Goal: Task Accomplishment & Management: Manage account settings

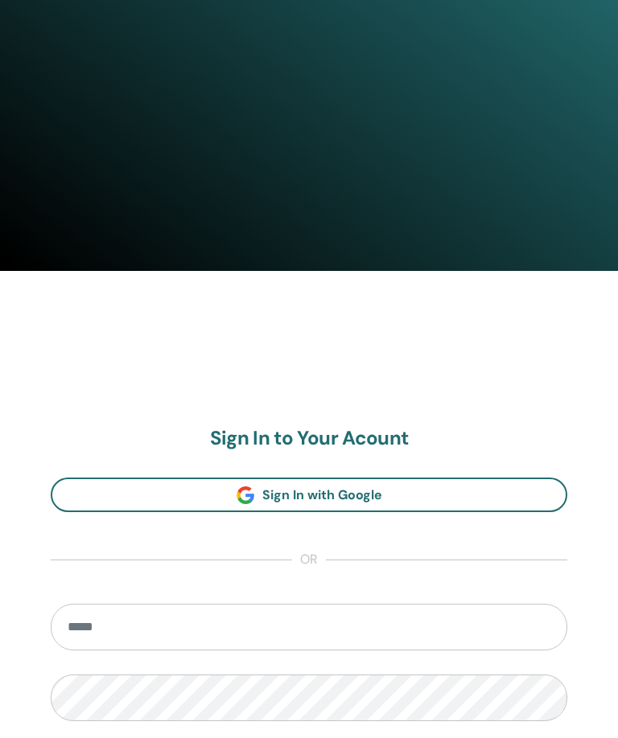
scroll to position [712, 0]
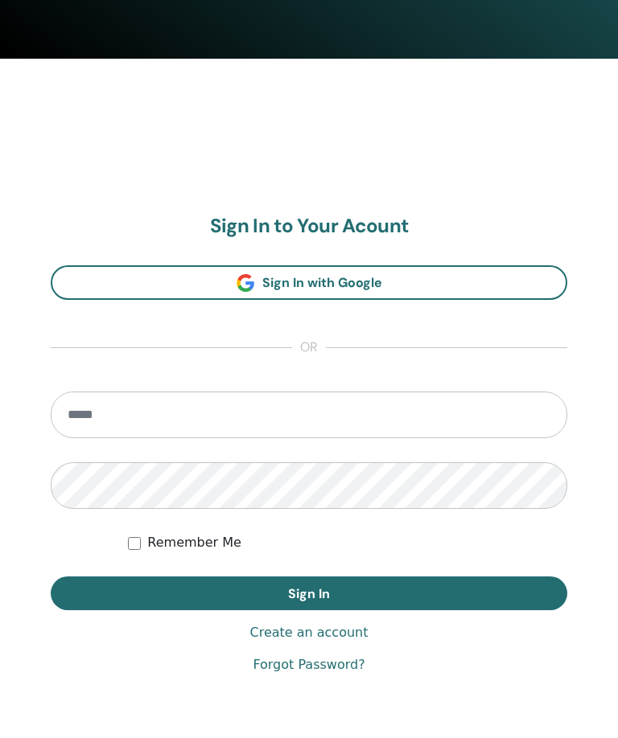
click at [242, 421] on input "email" at bounding box center [309, 415] width 516 height 47
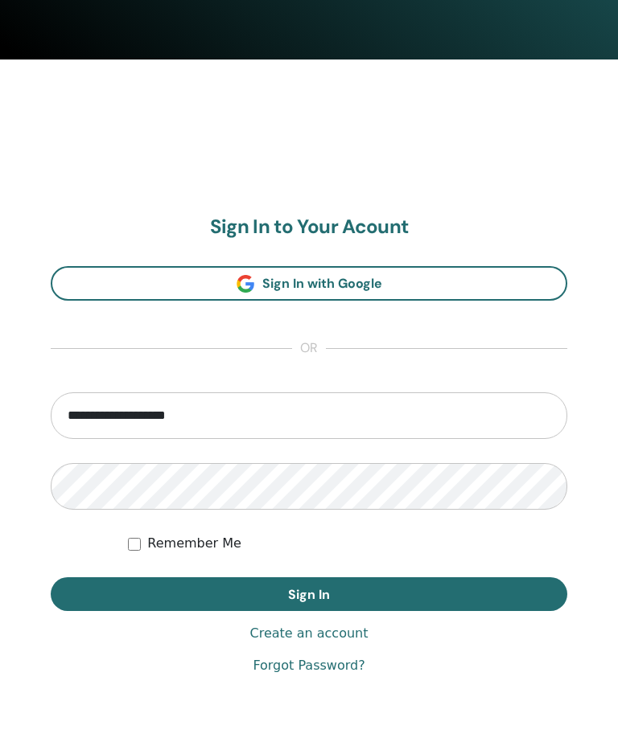
type input "**********"
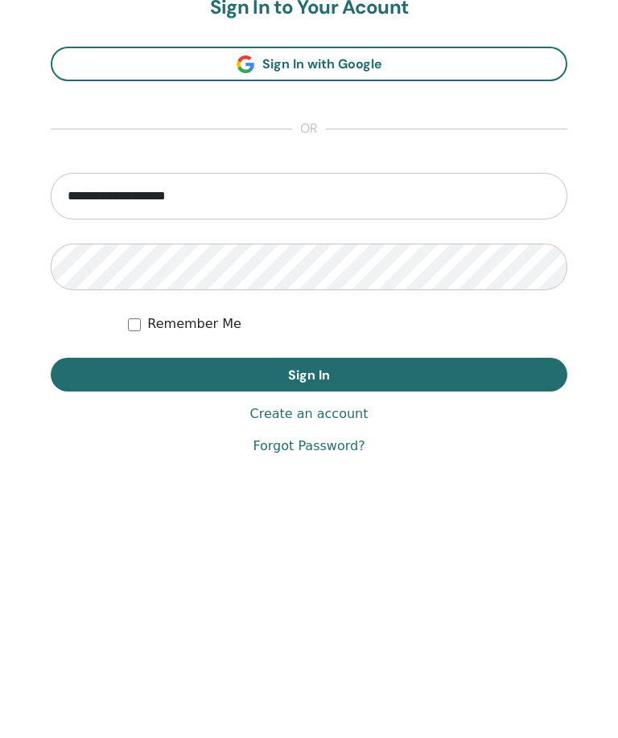
click at [418, 563] on button "Sign In" at bounding box center [309, 580] width 516 height 34
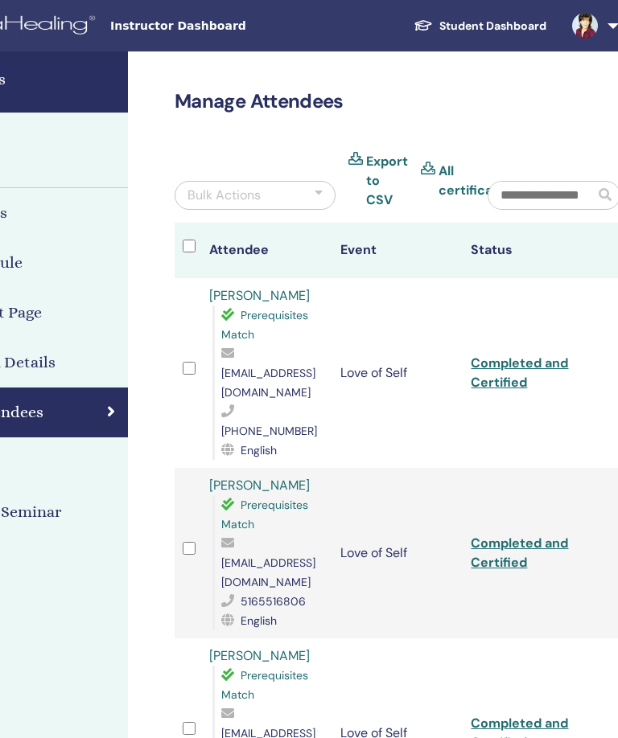
scroll to position [0, 347]
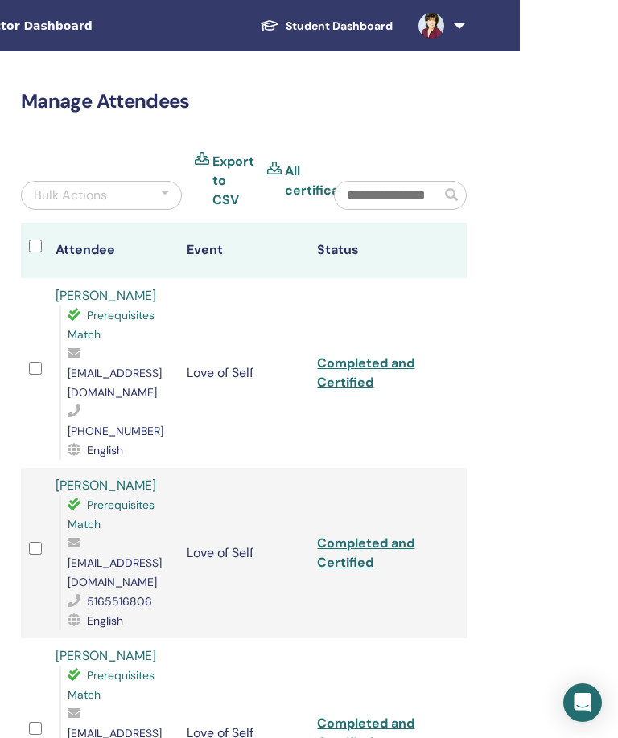
click at [444, 23] on img at bounding box center [431, 26] width 26 height 26
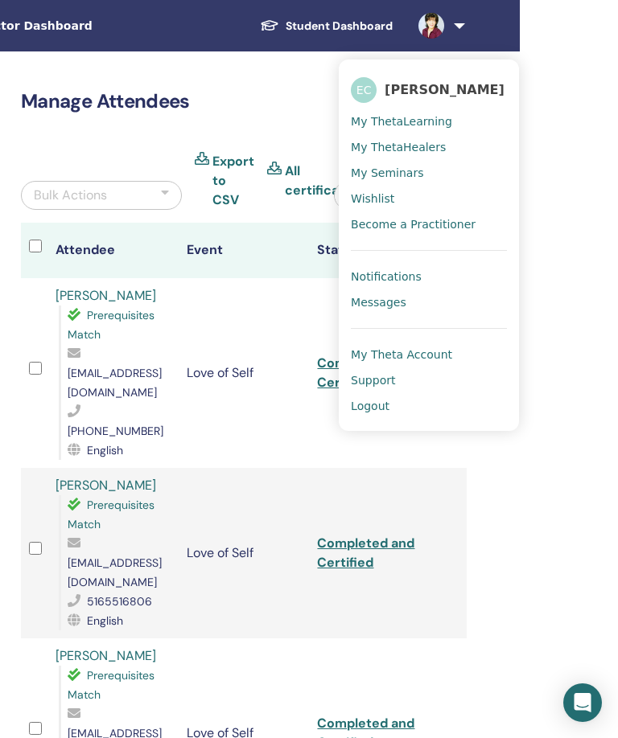
click at [405, 301] on span "Messages" at bounding box center [378, 302] width 55 height 14
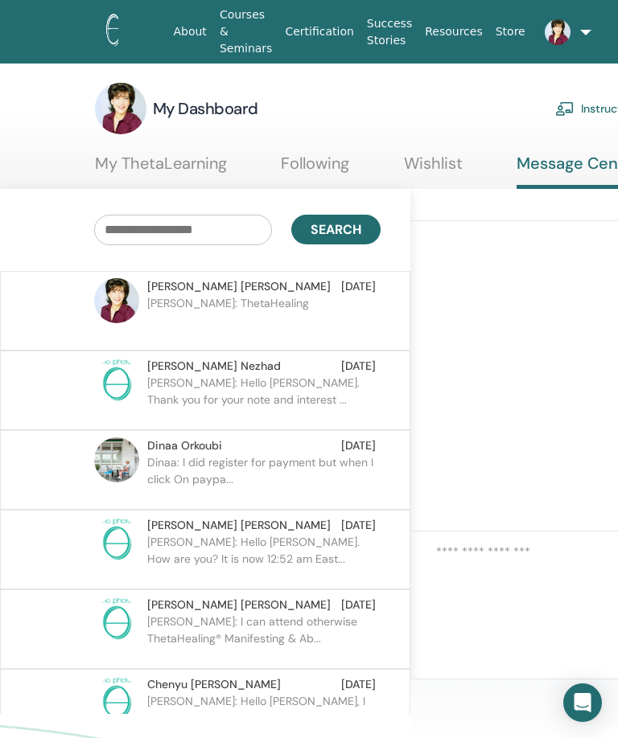
click at [572, 30] on link at bounding box center [552, 31] width 40 height 51
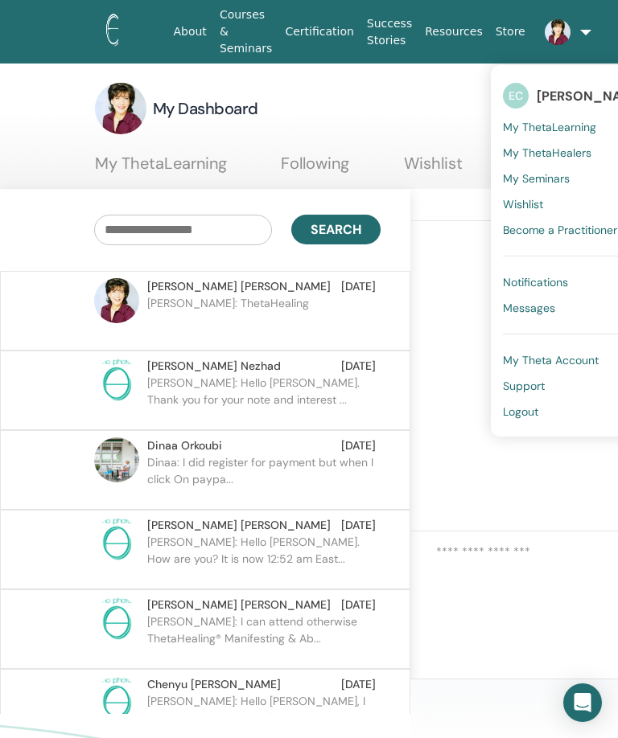
click at [531, 416] on span "Logout" at bounding box center [520, 411] width 35 height 14
